Goal: Obtain resource: Download file/media

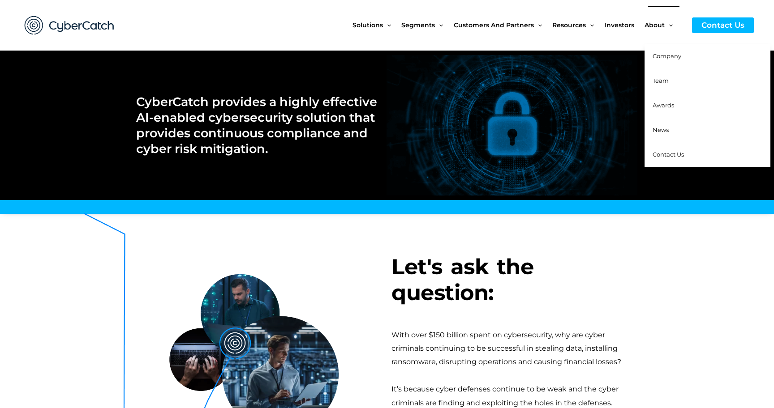
click at [660, 77] on span "Team" at bounding box center [660, 80] width 16 height 7
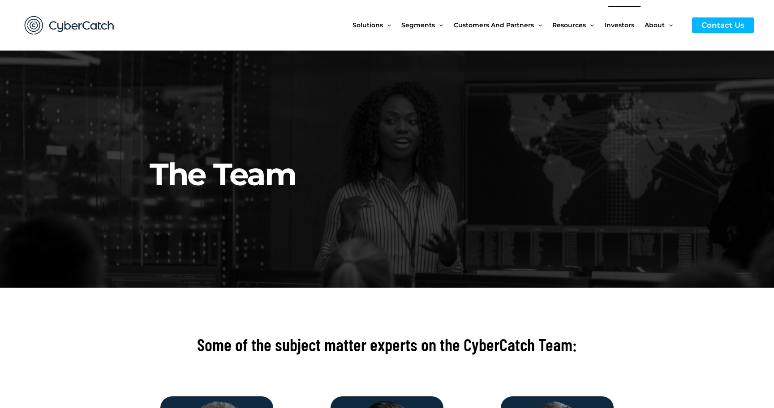
click at [620, 25] on span "Investors" at bounding box center [619, 25] width 30 height 38
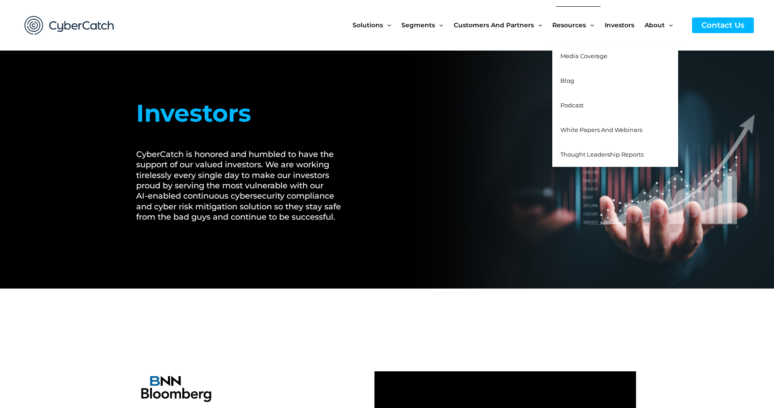
click at [581, 127] on span "White Papers and Webinars" at bounding box center [601, 129] width 82 height 7
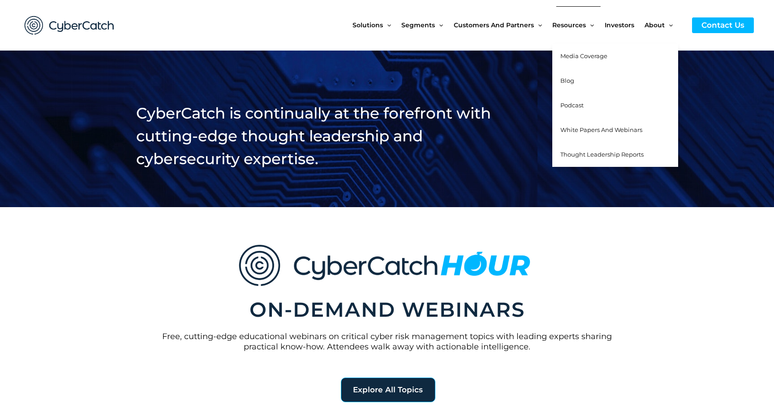
click at [575, 154] on span "Thought Leadership Reports" at bounding box center [601, 154] width 83 height 7
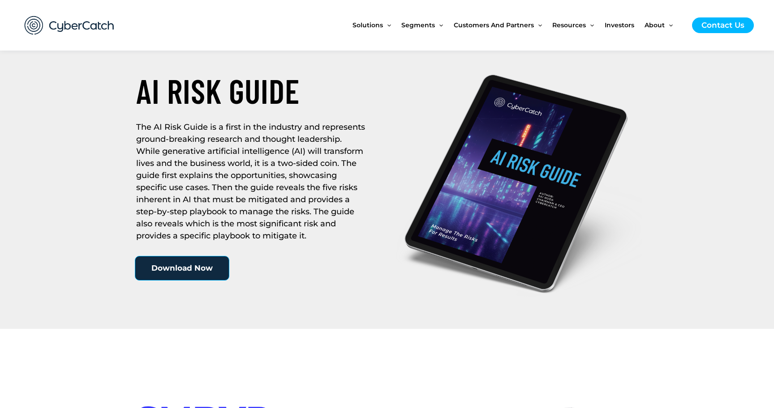
scroll to position [207, 0]
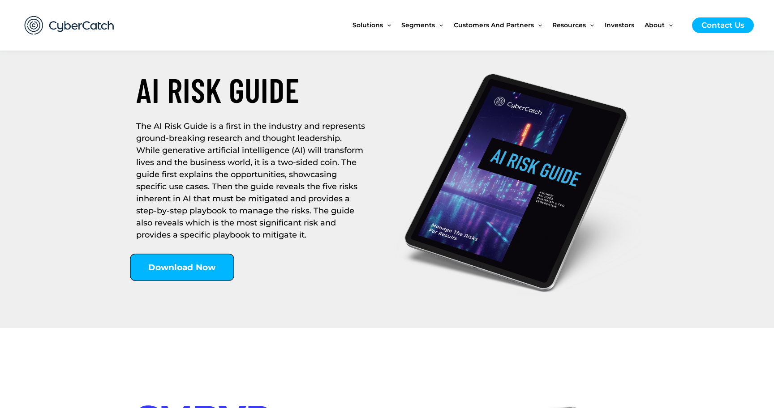
click at [203, 263] on span "Download Now" at bounding box center [182, 267] width 68 height 9
